Goal: Information Seeking & Learning: Learn about a topic

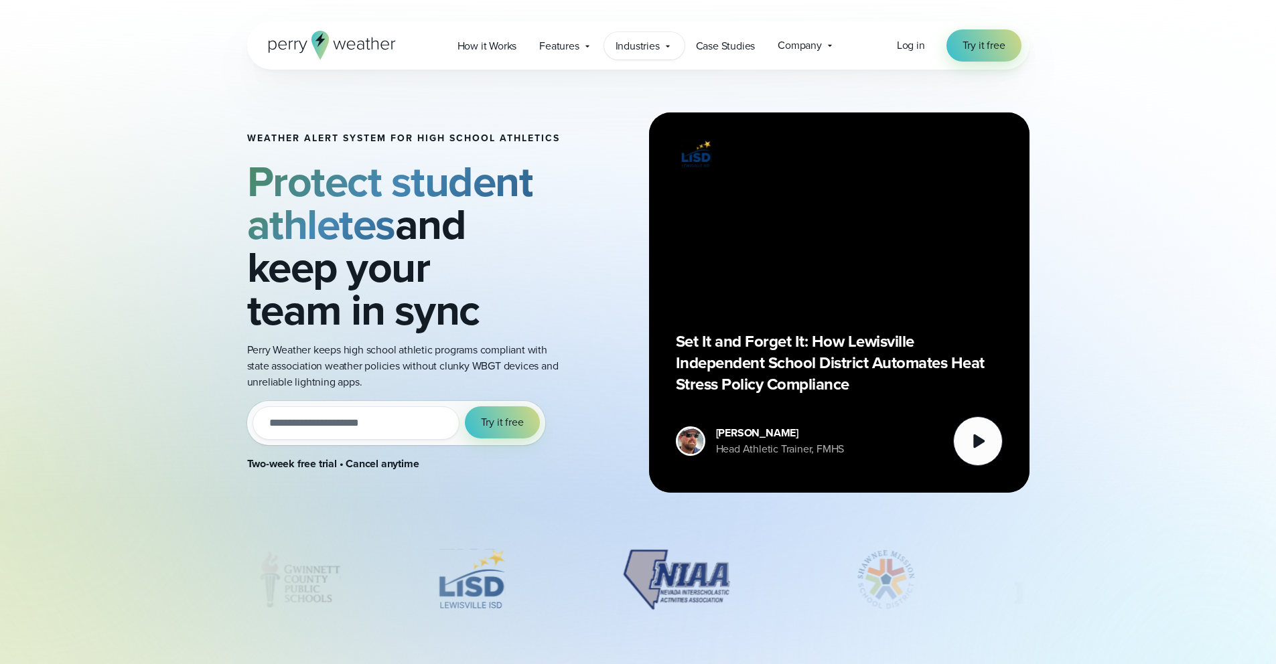
click at [613, 45] on div "Industries Featured Case Study How PGA of America is Prioritizing Golfer Safety…" at bounding box center [644, 45] width 80 height 27
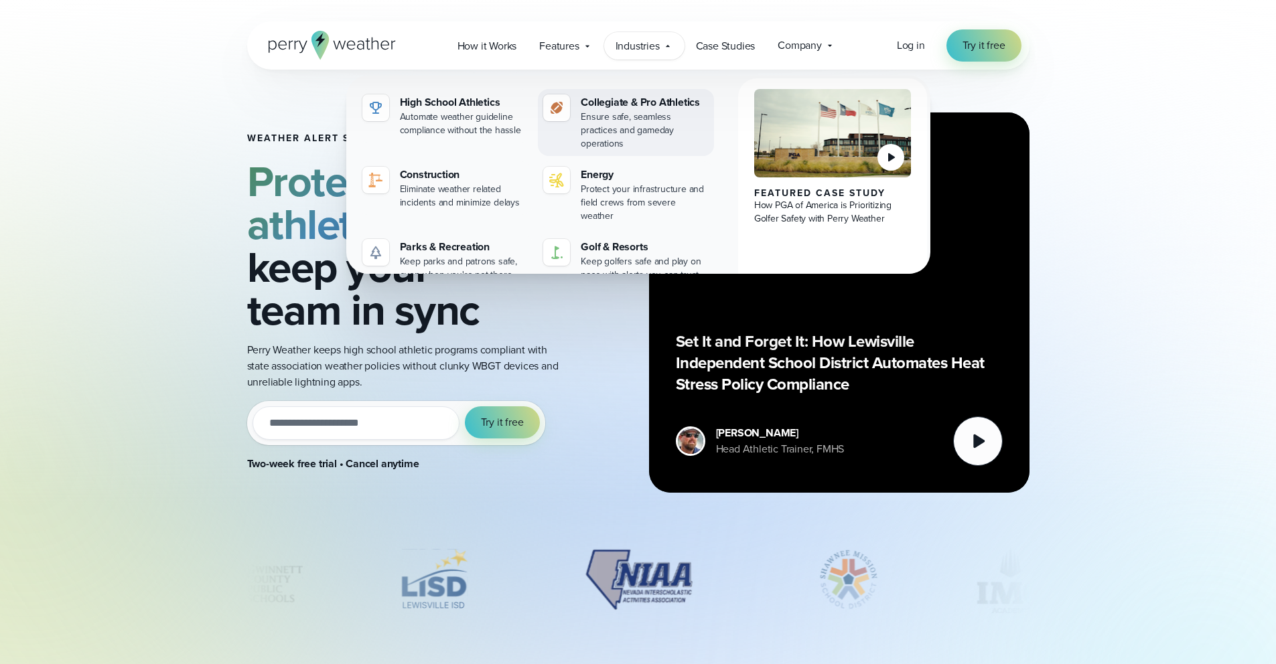
click at [648, 117] on div "Ensure safe, seamless practices and gameday operations" at bounding box center [645, 130] width 128 height 40
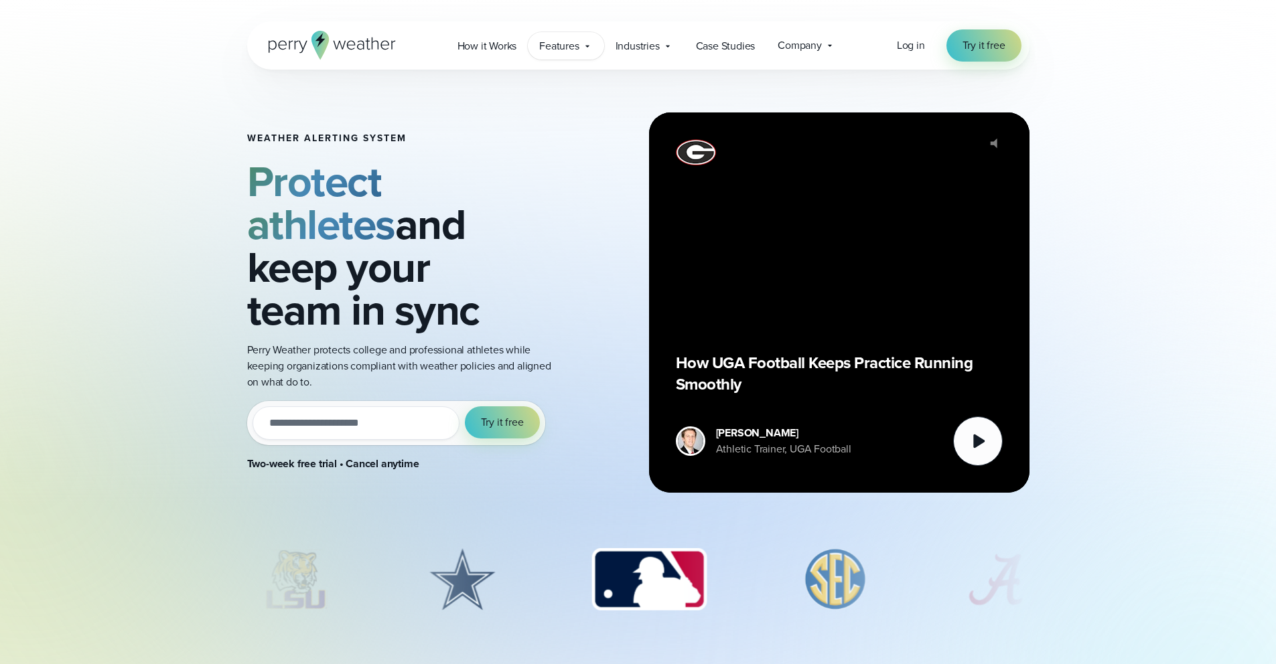
click at [546, 45] on span "Features" at bounding box center [559, 46] width 40 height 16
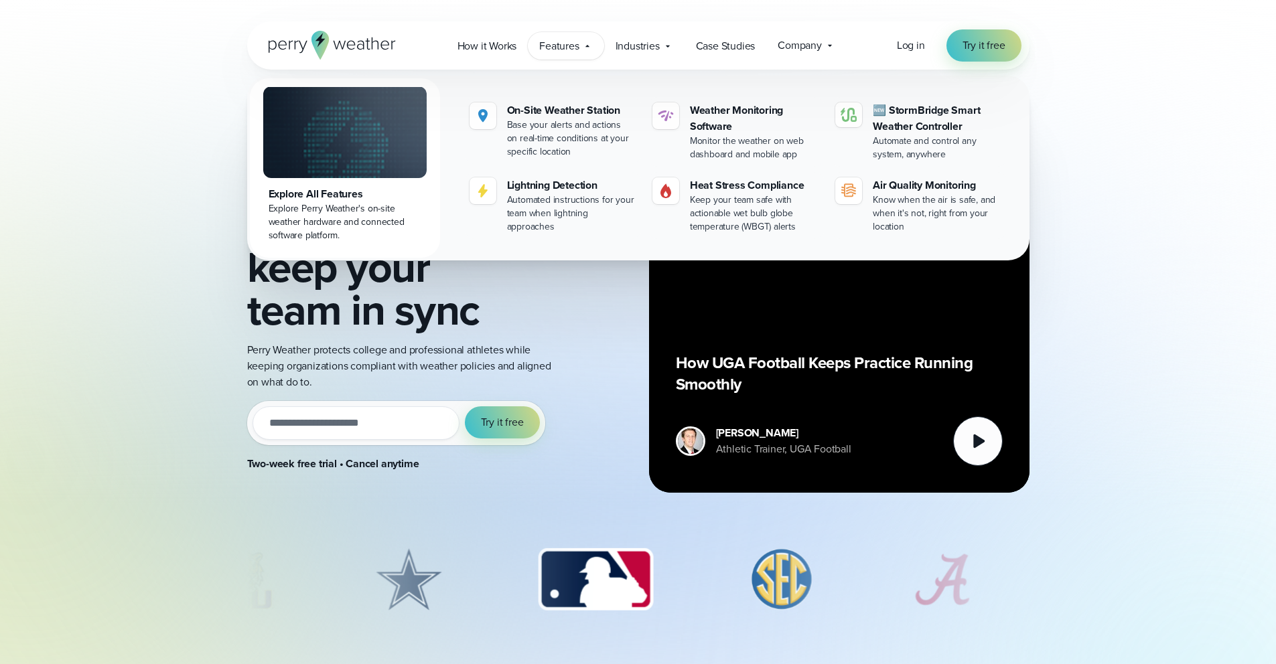
click at [397, 307] on h2 "Protect athletes and keep your team in sync" at bounding box center [403, 245] width 313 height 171
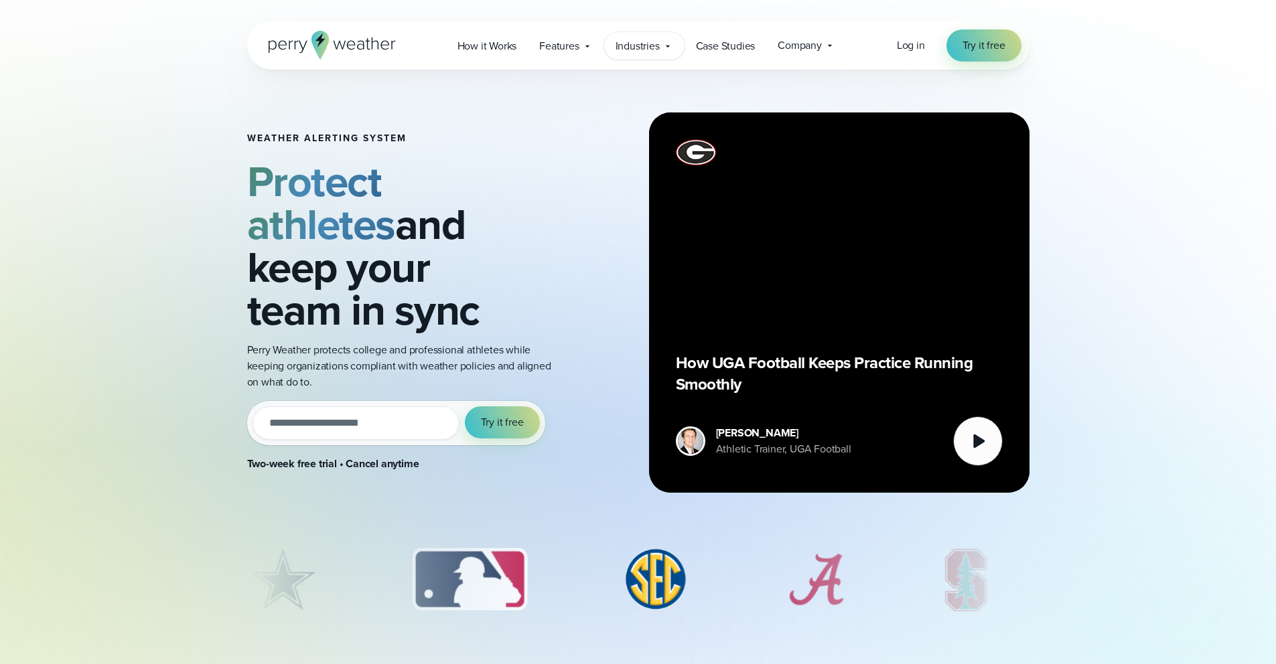
click at [612, 47] on div "Industries Featured Case Study How PGA of America is Prioritizing Golfer Safety…" at bounding box center [644, 45] width 80 height 27
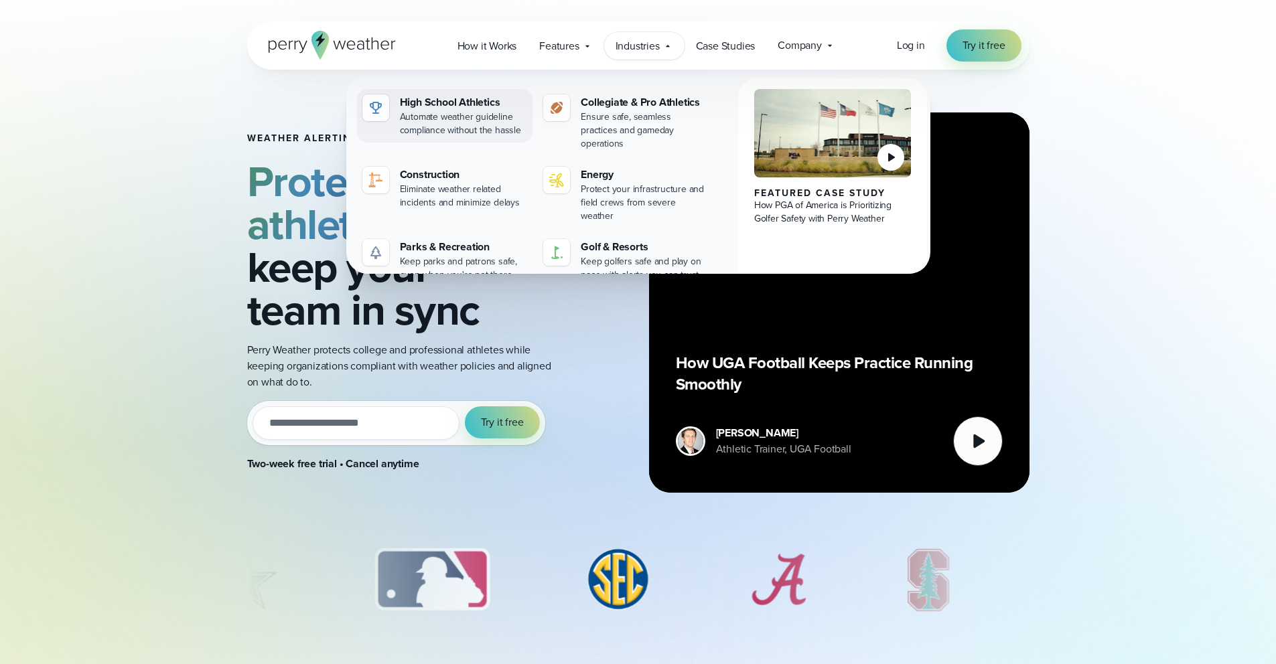
click at [467, 114] on div "Automate weather guideline compliance without the hassle" at bounding box center [464, 123] width 128 height 27
